Goal: Task Accomplishment & Management: Manage account settings

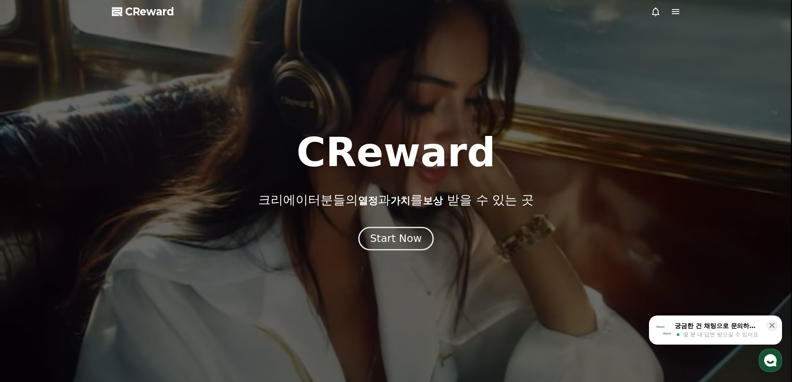
click at [401, 237] on div "Start Now" at bounding box center [396, 239] width 52 height 14
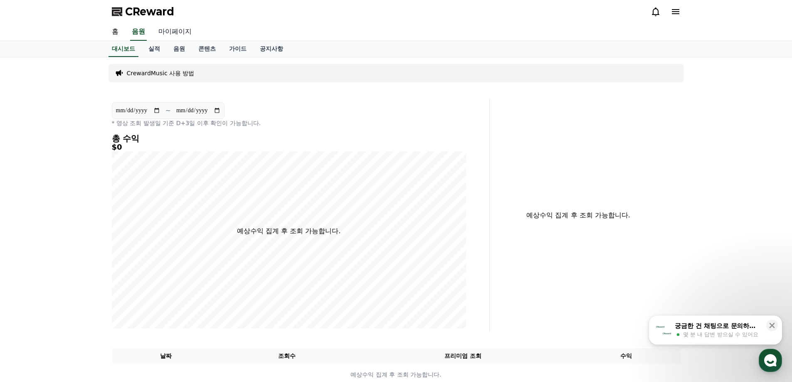
click at [165, 35] on link "마이페이지" at bounding box center [175, 31] width 47 height 17
select select "**********"
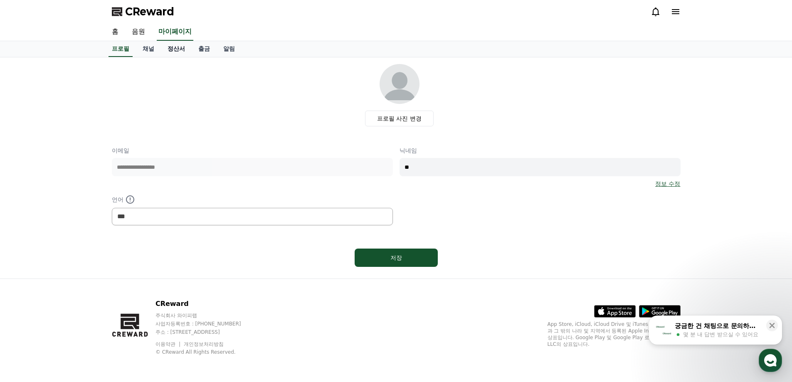
click at [161, 49] on link "정산서" at bounding box center [176, 49] width 31 height 16
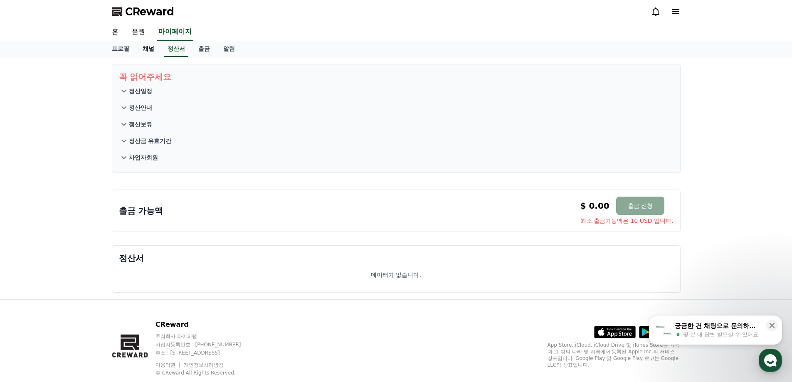
click at [154, 49] on link "채널" at bounding box center [148, 49] width 25 height 16
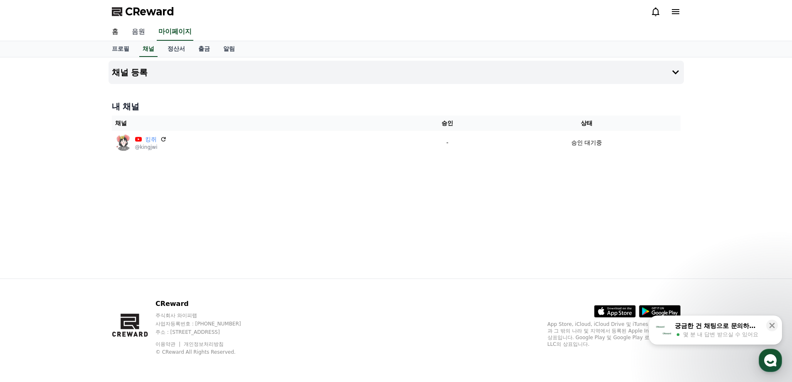
click at [130, 36] on link "음원" at bounding box center [138, 31] width 27 height 17
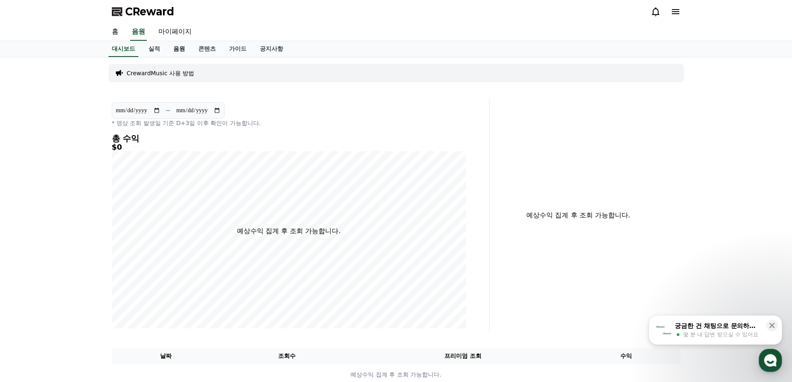
click at [171, 53] on link "음원" at bounding box center [179, 49] width 25 height 16
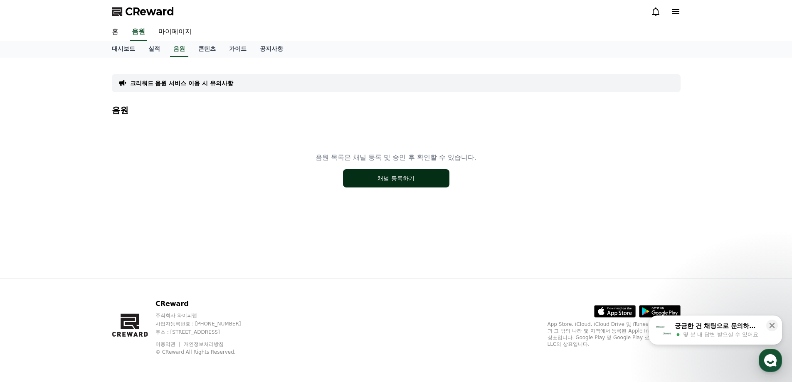
click at [427, 184] on button "채널 등록하기" at bounding box center [396, 178] width 106 height 18
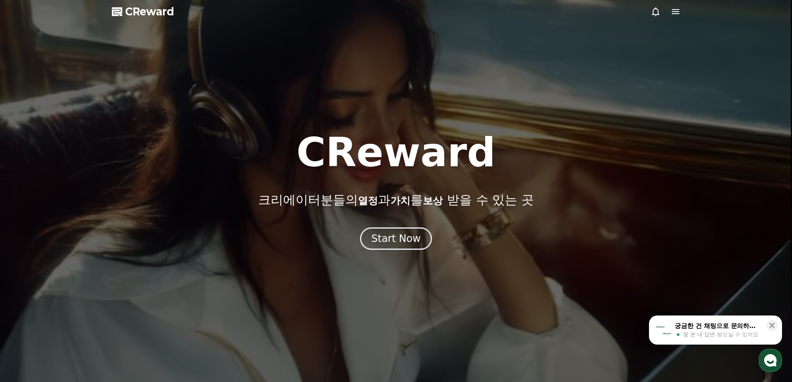
click at [424, 230] on button "Start Now" at bounding box center [396, 238] width 72 height 22
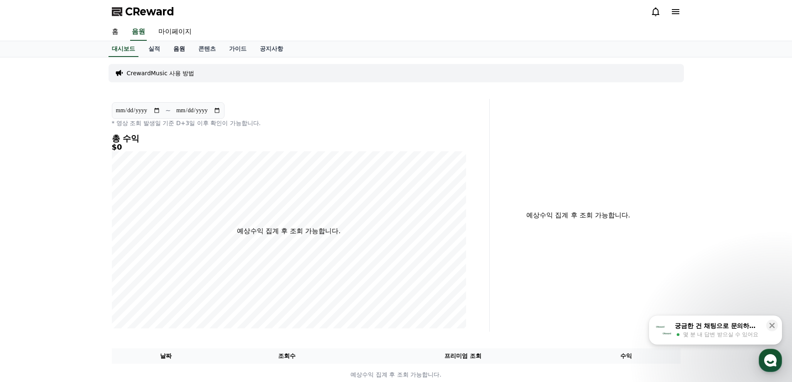
click at [184, 47] on link "음원" at bounding box center [179, 49] width 25 height 16
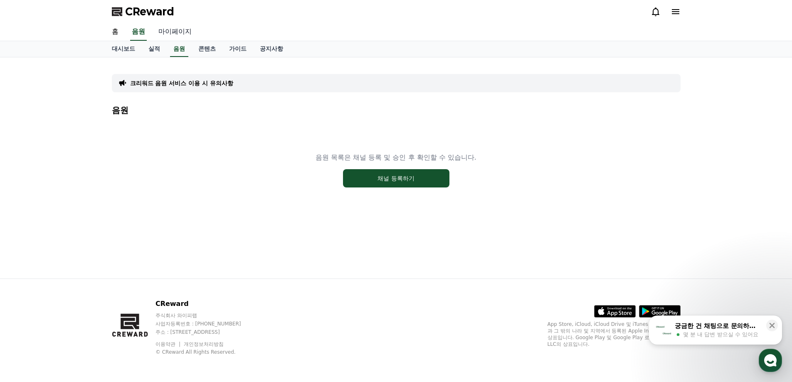
click at [183, 35] on link "마이페이지" at bounding box center [175, 31] width 47 height 17
select select "**********"
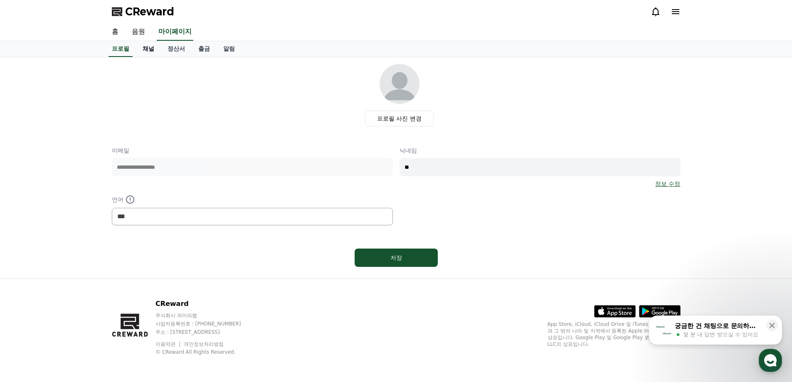
click at [148, 42] on link "채널" at bounding box center [148, 49] width 25 height 16
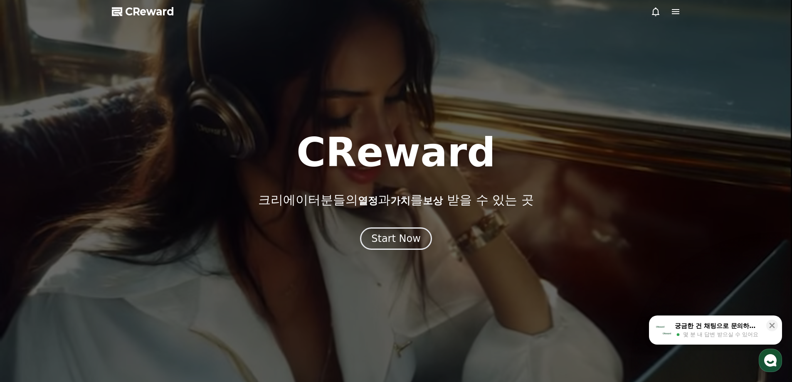
click at [403, 253] on div at bounding box center [396, 191] width 792 height 382
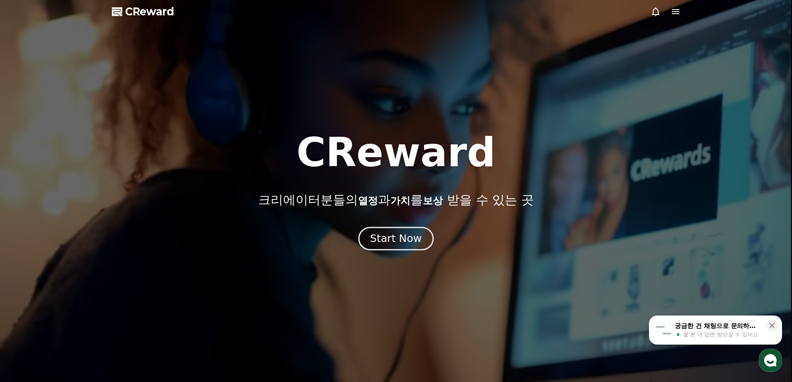
click at [401, 247] on button "Start Now" at bounding box center [395, 239] width 75 height 24
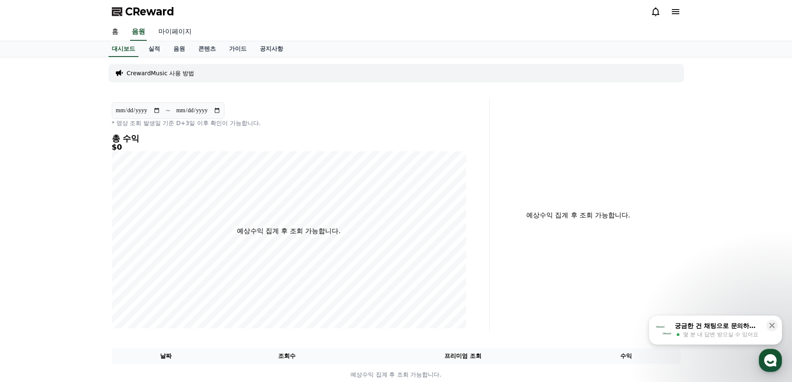
click at [175, 35] on link "마이페이지" at bounding box center [175, 31] width 47 height 17
select select "**********"
